Goal: Transaction & Acquisition: Purchase product/service

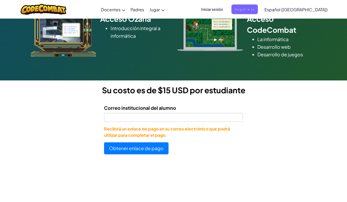
scroll to position [101, 0]
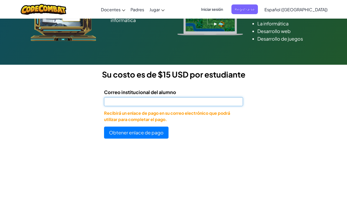
click at [163, 101] on input "Correo institucional del alumno" at bounding box center [173, 101] width 139 height 9
drag, startPoint x: 163, startPoint y: 101, endPoint x: 160, endPoint y: 102, distance: 3.9
click at [160, 102] on input "Correo institucional del alumno" at bounding box center [173, 101] width 139 height 9
type input "[EMAIL_ADDRESS][DOMAIN_NAME]"
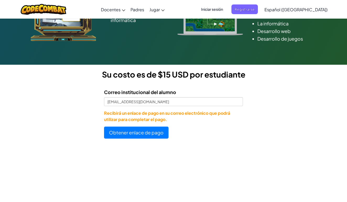
click at [143, 134] on button "Obtener enlace de pago" at bounding box center [136, 133] width 64 height 12
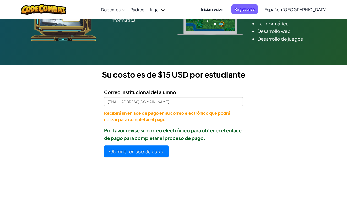
click at [158, 150] on button "Obtener enlace de pago" at bounding box center [136, 151] width 64 height 12
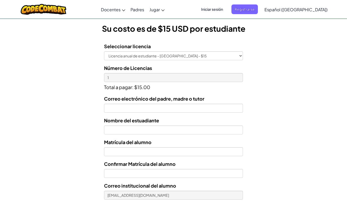
scroll to position [149, 0]
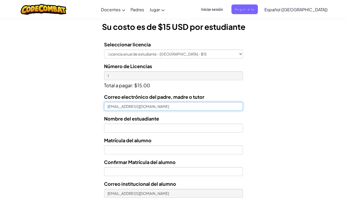
type input "[EMAIL_ADDRESS][DOMAIN_NAME]"
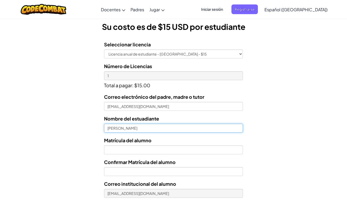
type input "[PERSON_NAME]"
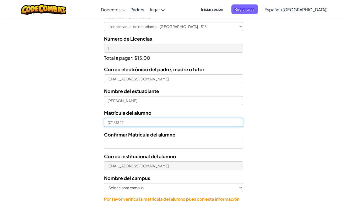
scroll to position [177, 0]
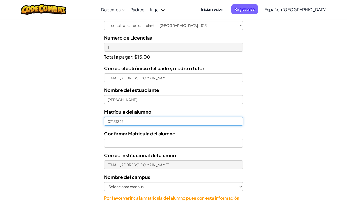
click at [107, 119] on input "07131327" at bounding box center [173, 121] width 139 height 9
type input "AL07131327"
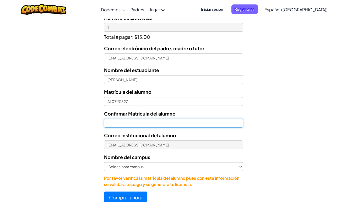
scroll to position [192, 0]
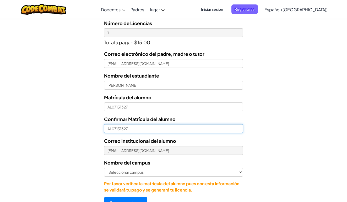
type input "AL07131327"
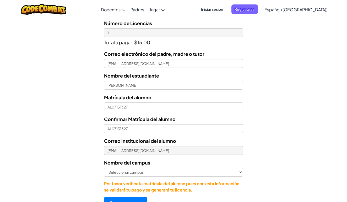
click at [41, 129] on form "Seleccionar licencia Licencia anual de estudiante - [GEOGRAPHIC_DATA] - $15 Núm…" at bounding box center [121, 101] width 243 height 215
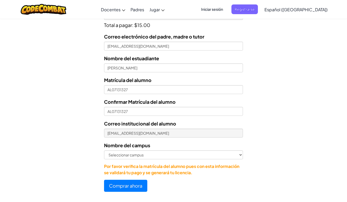
scroll to position [210, 0]
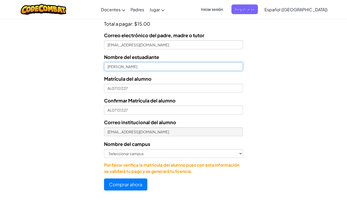
click at [137, 64] on input "[PERSON_NAME]" at bounding box center [173, 66] width 139 height 9
type input "[PERSON_NAME]"
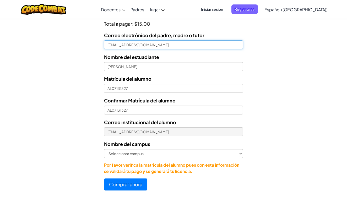
drag, startPoint x: 182, startPoint y: 41, endPoint x: 188, endPoint y: 45, distance: 6.5
click at [188, 45] on input "[EMAIL_ADDRESS][DOMAIN_NAME]" at bounding box center [173, 44] width 139 height 9
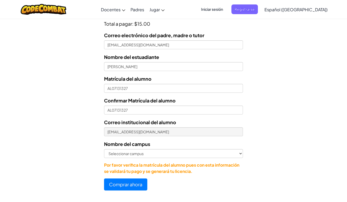
click at [298, 93] on div "Licencias de Estudiantes Tecmilenio se asoció con CodeCombat para ofrecer educa…" at bounding box center [173, 6] width 347 height 388
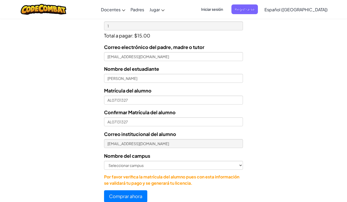
scroll to position [203, 0]
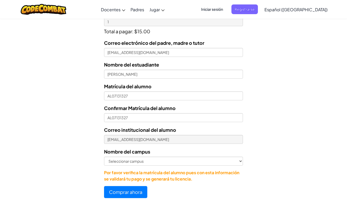
click at [121, 190] on button "Comprar ahora" at bounding box center [125, 192] width 43 height 12
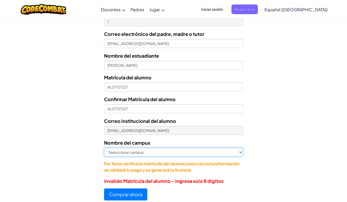
select select "Morelia"
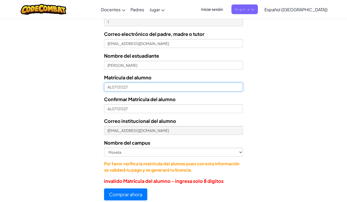
click at [111, 87] on input "AL07131327" at bounding box center [173, 87] width 139 height 9
click at [112, 87] on input "AL07131327" at bounding box center [173, 87] width 139 height 9
click at [113, 88] on input "AL07131327" at bounding box center [173, 87] width 139 height 9
click at [112, 88] on input "AL07131327" at bounding box center [173, 87] width 139 height 9
type input "07131327"
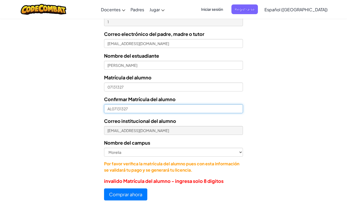
click at [112, 107] on input "AL07131327" at bounding box center [173, 108] width 139 height 9
type input "07131327"
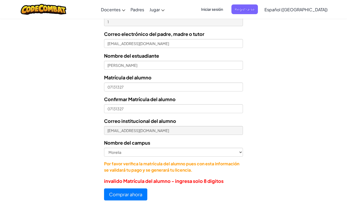
click at [44, 107] on form "Seleccionar licencia Licencia anual de estudiante - [GEOGRAPHIC_DATA] - $15 Núm…" at bounding box center [121, 92] width 243 height 218
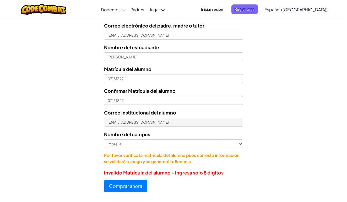
scroll to position [254, 0]
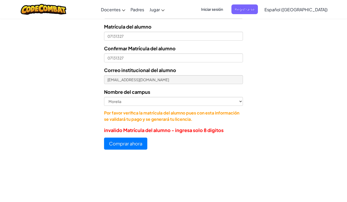
click at [119, 147] on button "Comprar ahora" at bounding box center [125, 144] width 43 height 12
